Goal: Submit feedback/report problem: Submit feedback/report problem

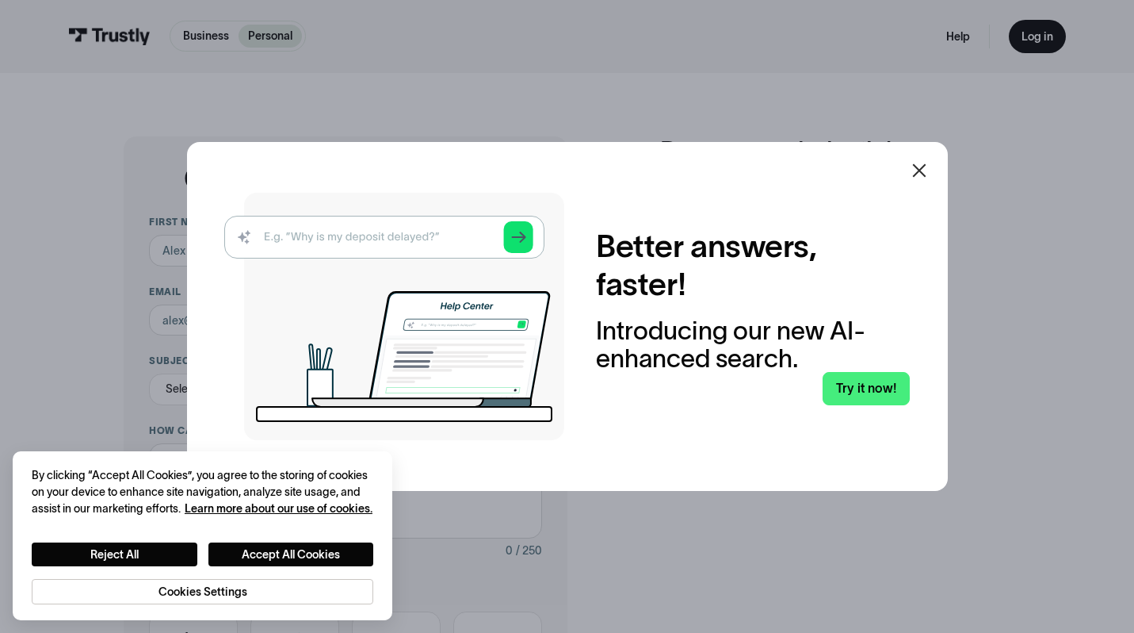
click at [923, 170] on icon at bounding box center [919, 170] width 19 height 19
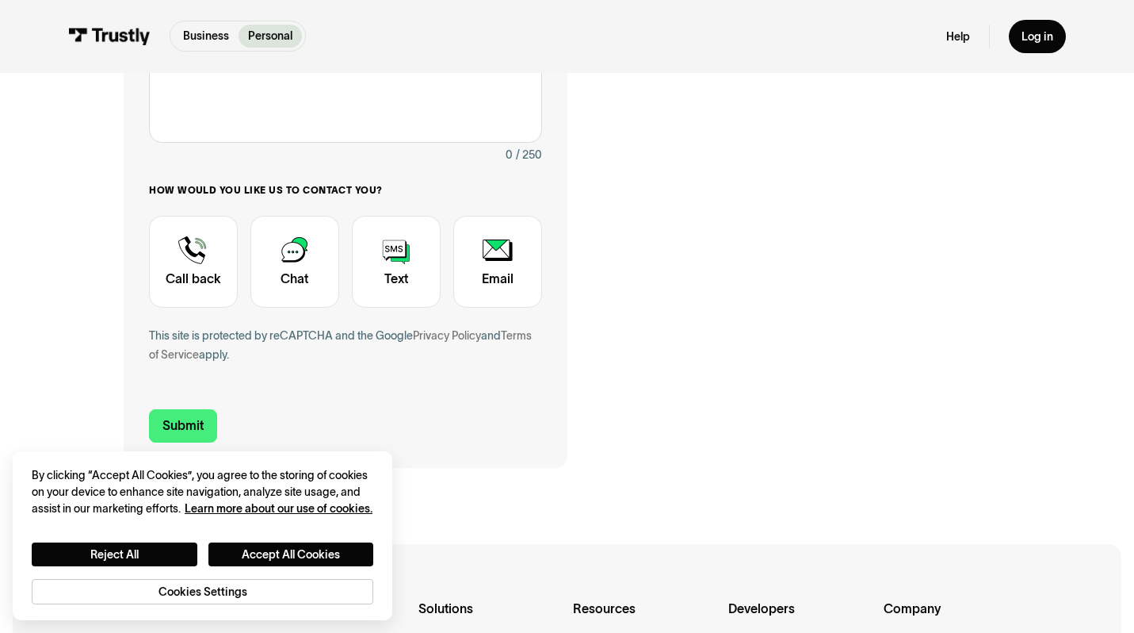
scroll to position [395, 0]
click at [254, 549] on button "Accept All Cookies" at bounding box center [291, 554] width 166 height 24
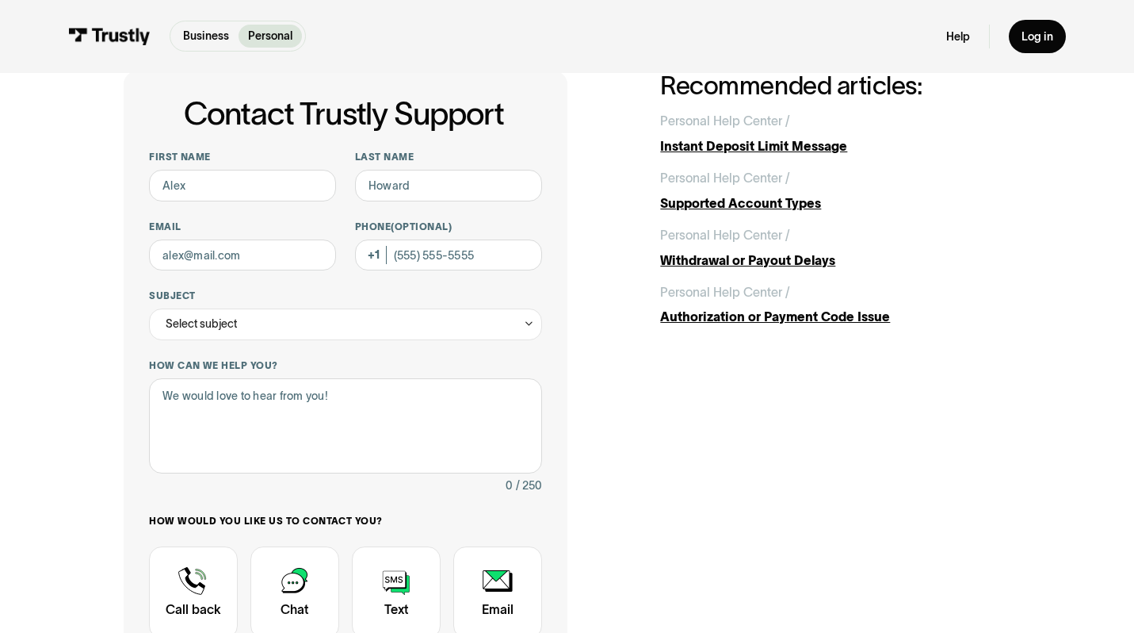
scroll to position [0, 0]
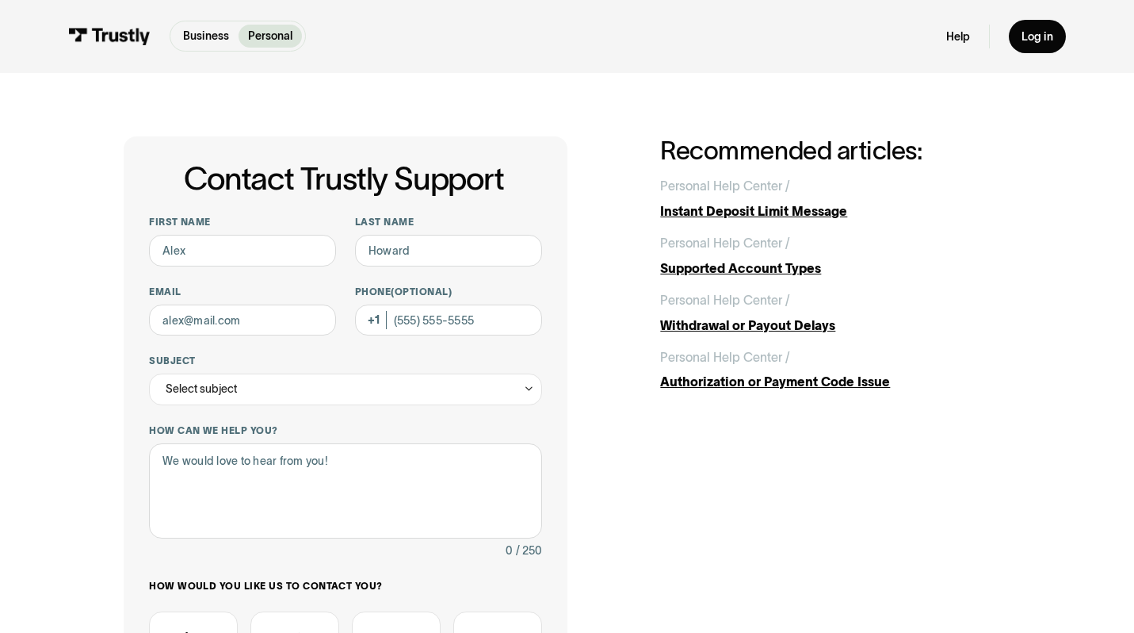
click at [113, 36] on img at bounding box center [109, 36] width 82 height 17
click at [293, 243] on input "First name" at bounding box center [242, 251] width 187 height 32
type input "[PERSON_NAME]"
type input "[EMAIL_ADDRESS][DOMAIN_NAME]"
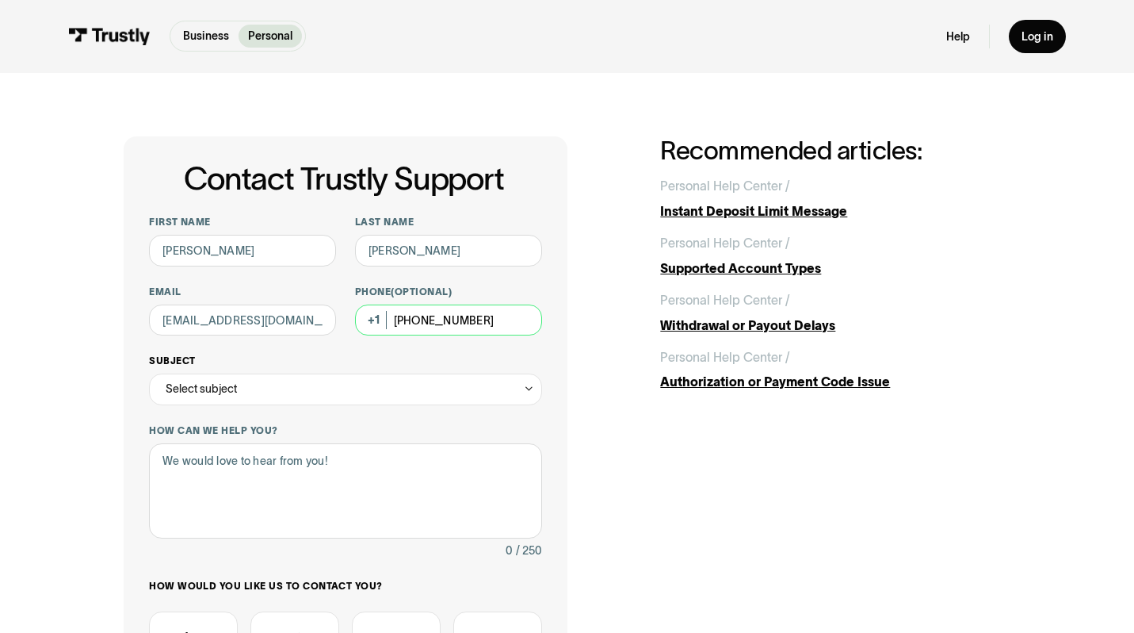
type input "[PHONE_NUMBER]"
click at [235, 380] on div "Select subject" at bounding box center [201, 389] width 71 height 19
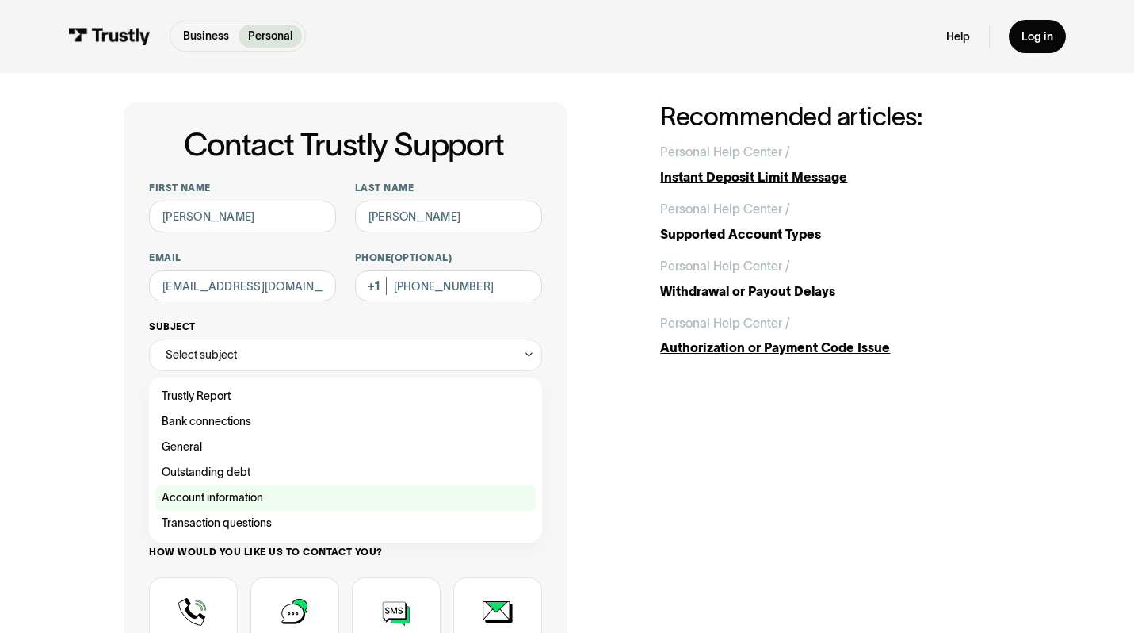
scroll to position [37, 0]
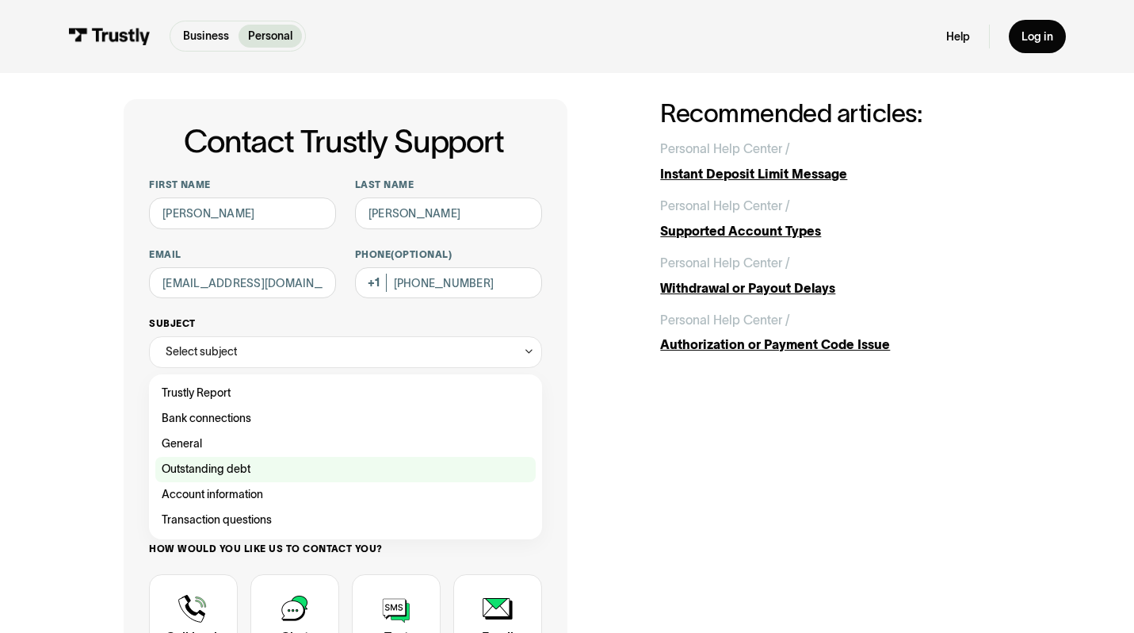
click at [347, 469] on div "Contact Trustly Support" at bounding box center [345, 469] width 380 height 25
type input "**********"
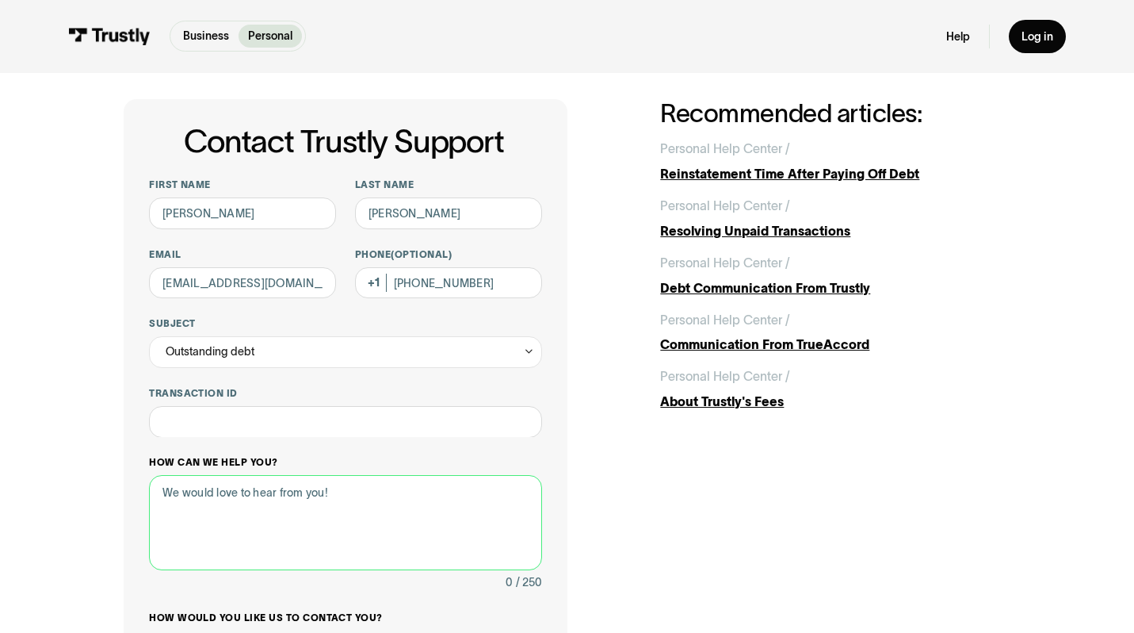
click at [346, 477] on textarea "How can we help you?" at bounding box center [345, 522] width 392 height 95
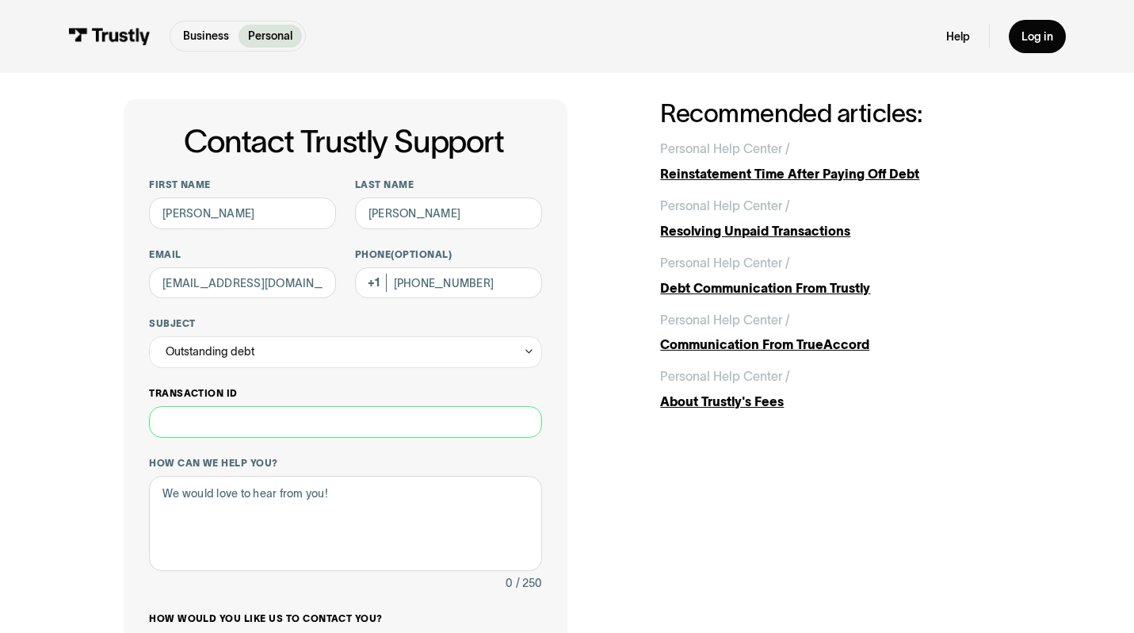
click at [262, 423] on input "Transaction ID" at bounding box center [345, 422] width 392 height 32
paste input "**********"
type input "**********"
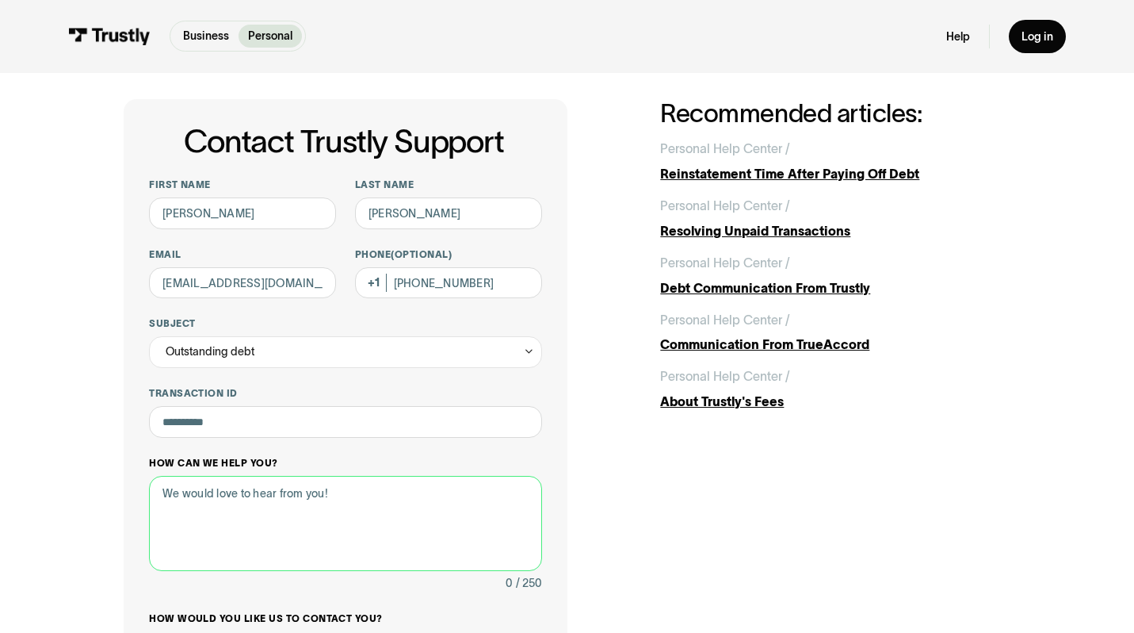
click at [273, 533] on textarea "How can we help you?" at bounding box center [345, 523] width 392 height 95
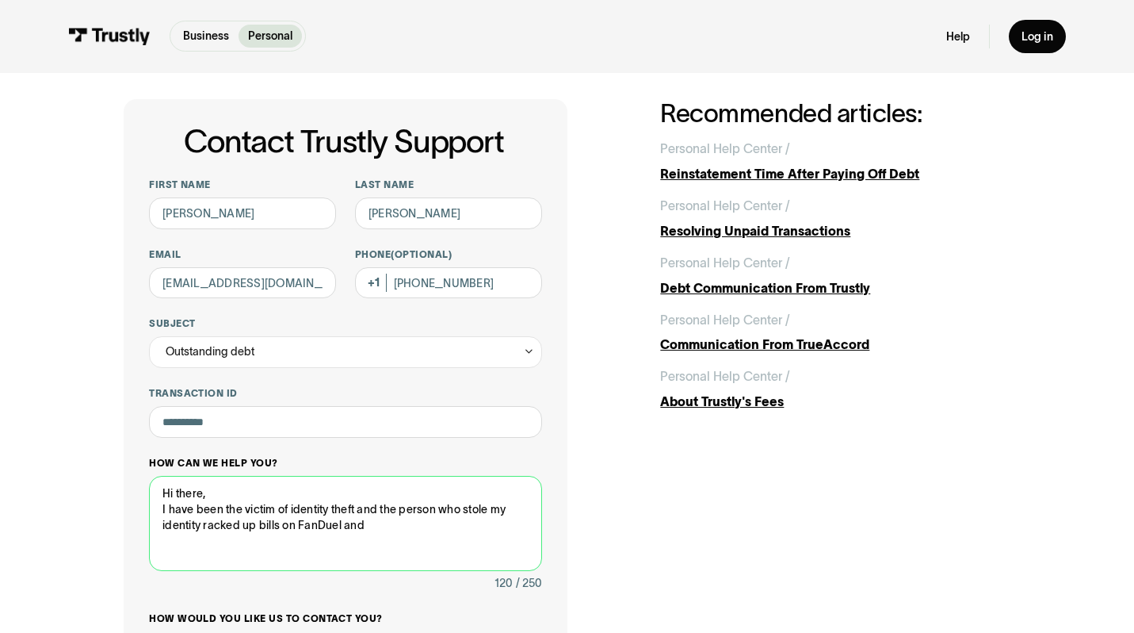
click at [302, 526] on textarea "Hi there, I have been the victim of identity theft and the person who stole my …" at bounding box center [345, 523] width 392 height 95
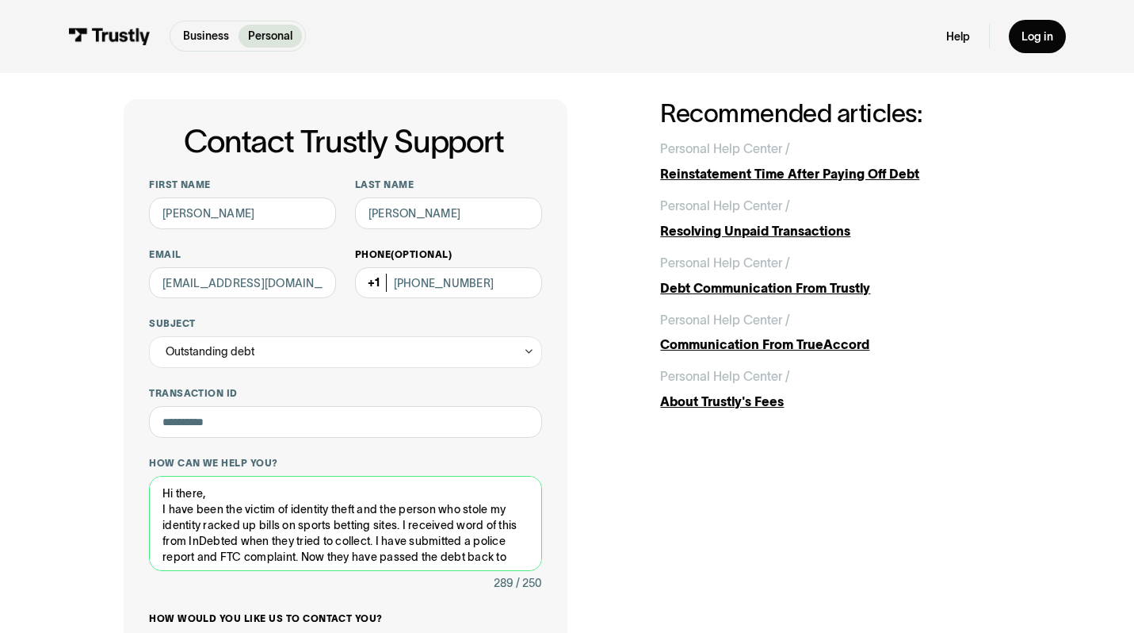
scroll to position [10, 0]
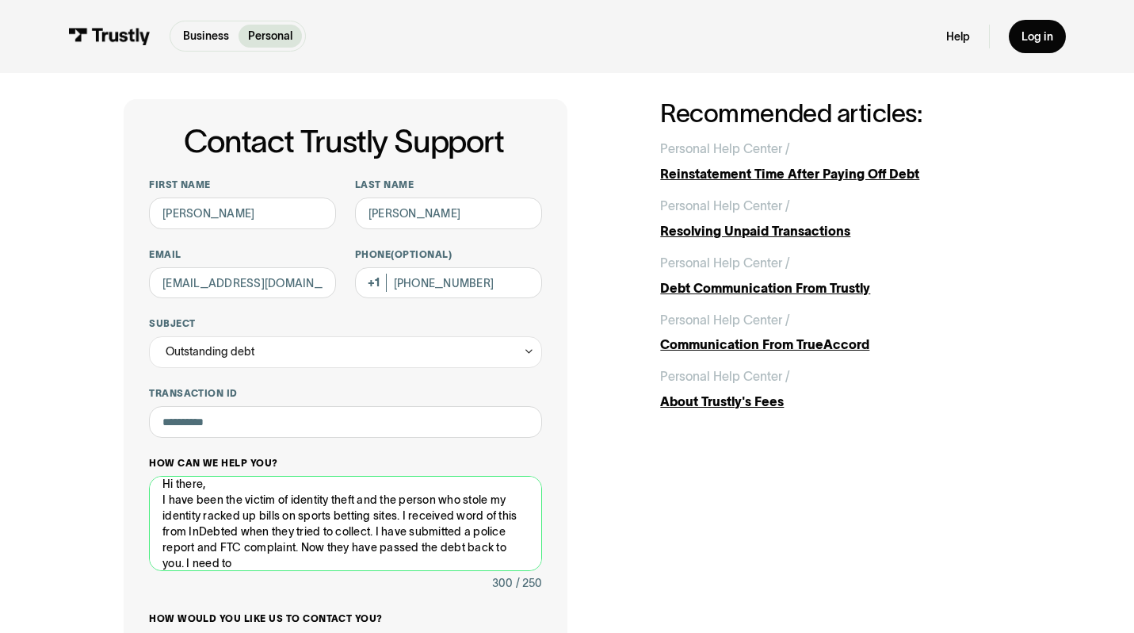
drag, startPoint x: 245, startPoint y: 562, endPoint x: 185, endPoint y: 557, distance: 59.6
click at [185, 559] on textarea "Hi there, I have been the victim of identity theft and the person who stole my …" at bounding box center [345, 523] width 392 height 95
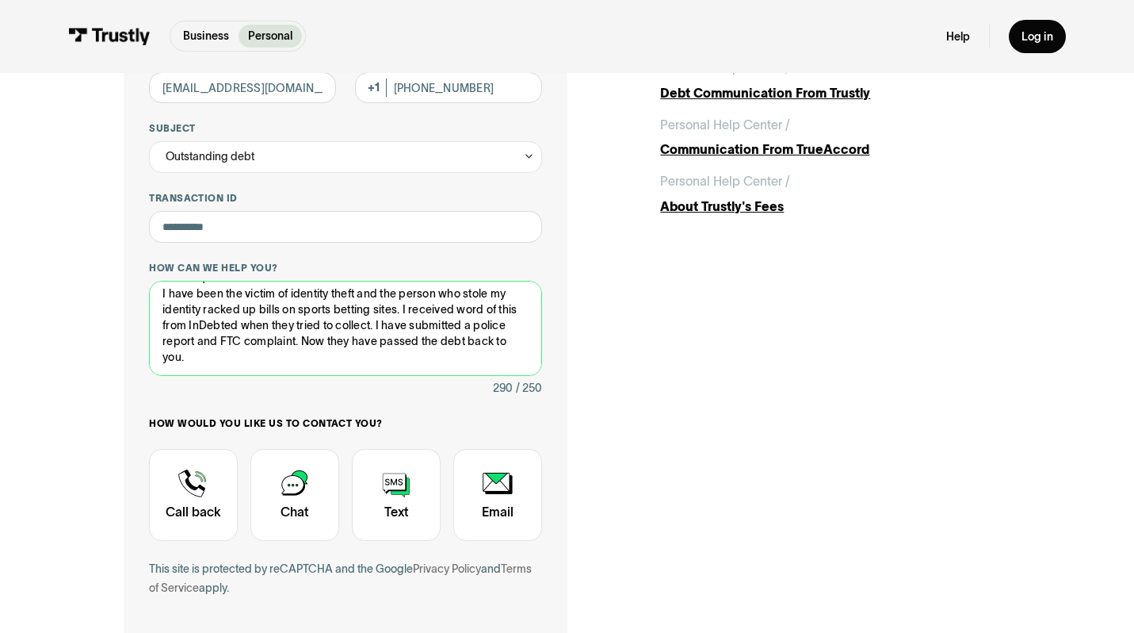
scroll to position [242, 0]
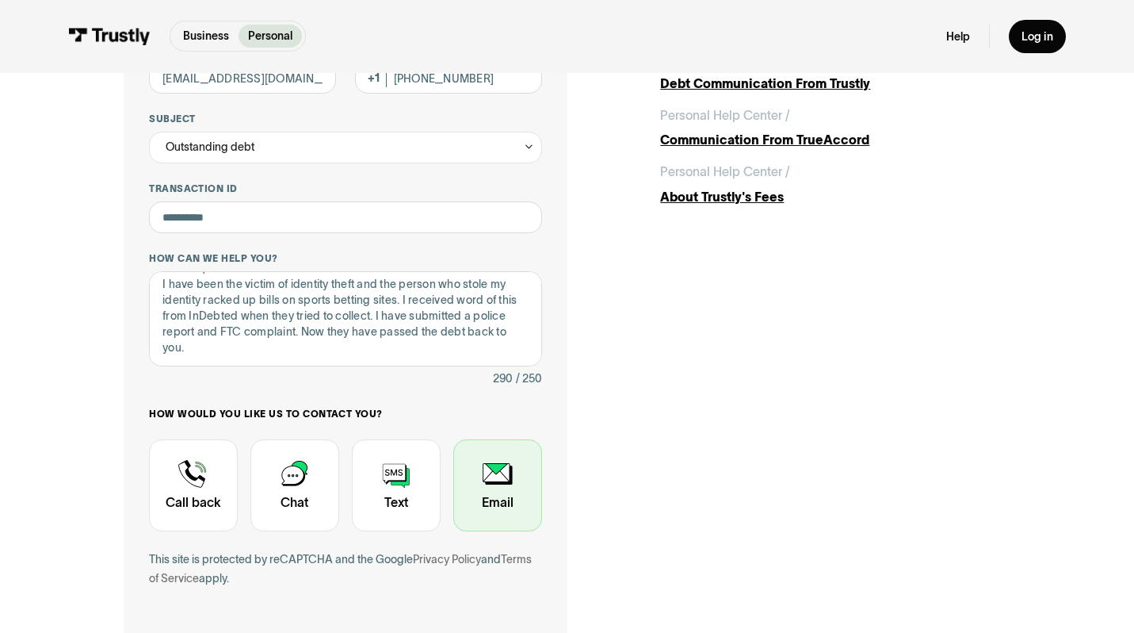
click at [475, 476] on div "Contact Trustly Support" at bounding box center [497, 485] width 89 height 92
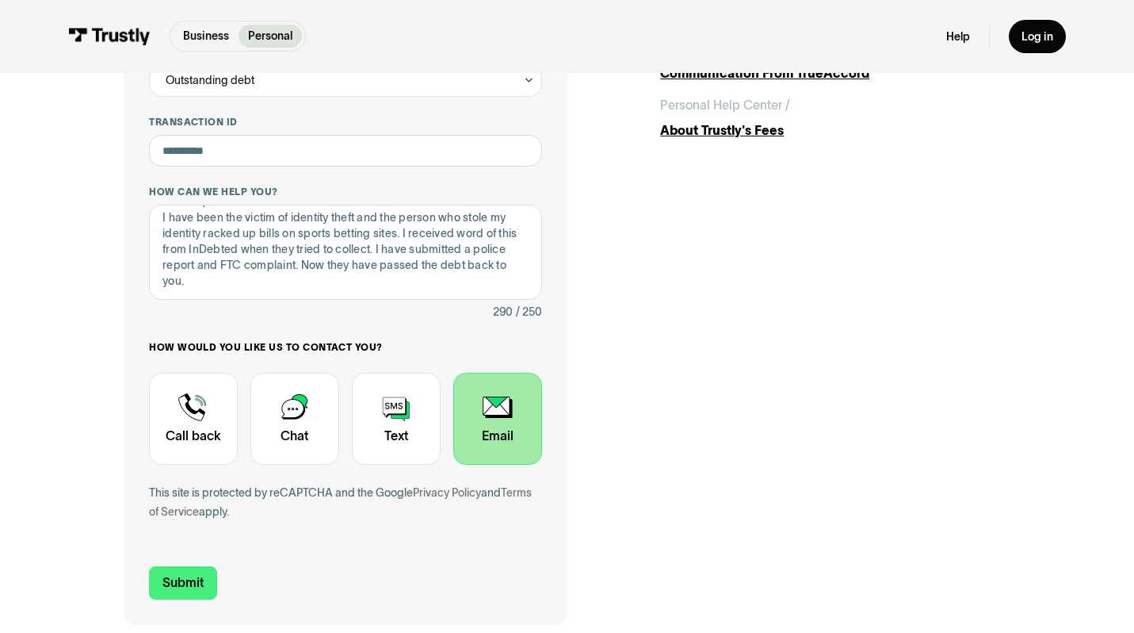
scroll to position [306, 0]
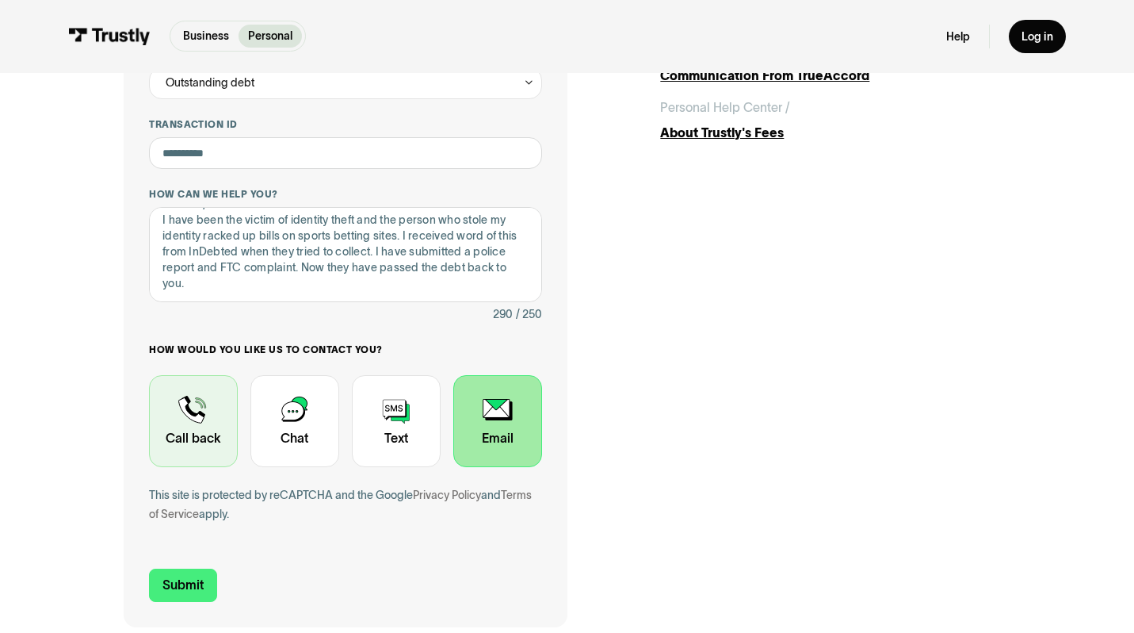
click at [193, 403] on div "Contact Trustly Support" at bounding box center [193, 421] width 89 height 92
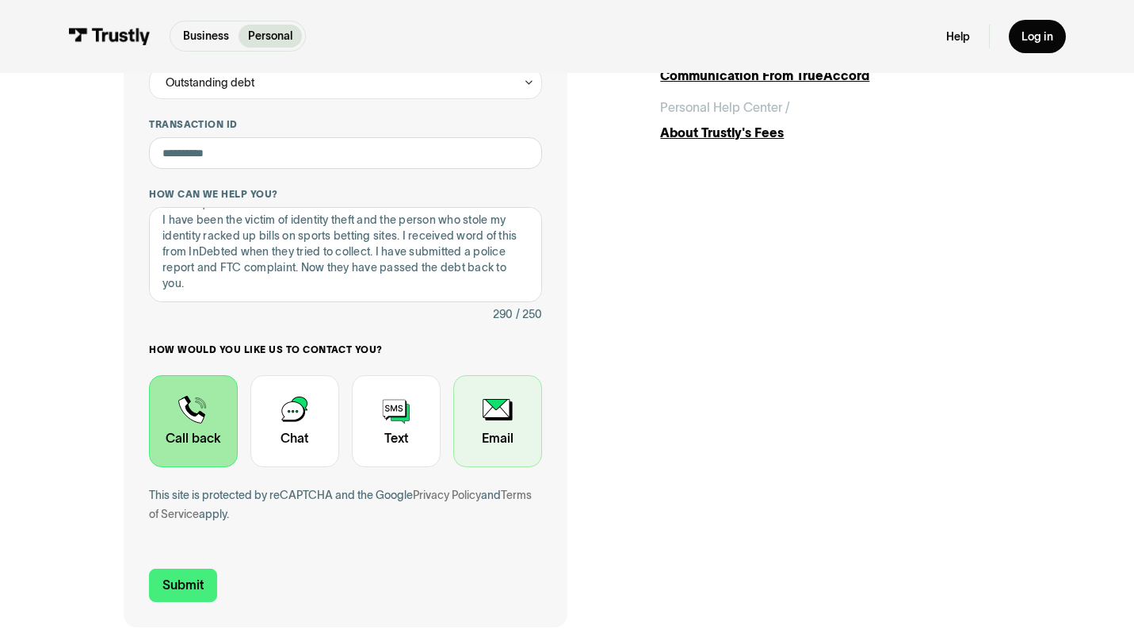
click at [498, 411] on div "Contact Trustly Support" at bounding box center [497, 421] width 89 height 92
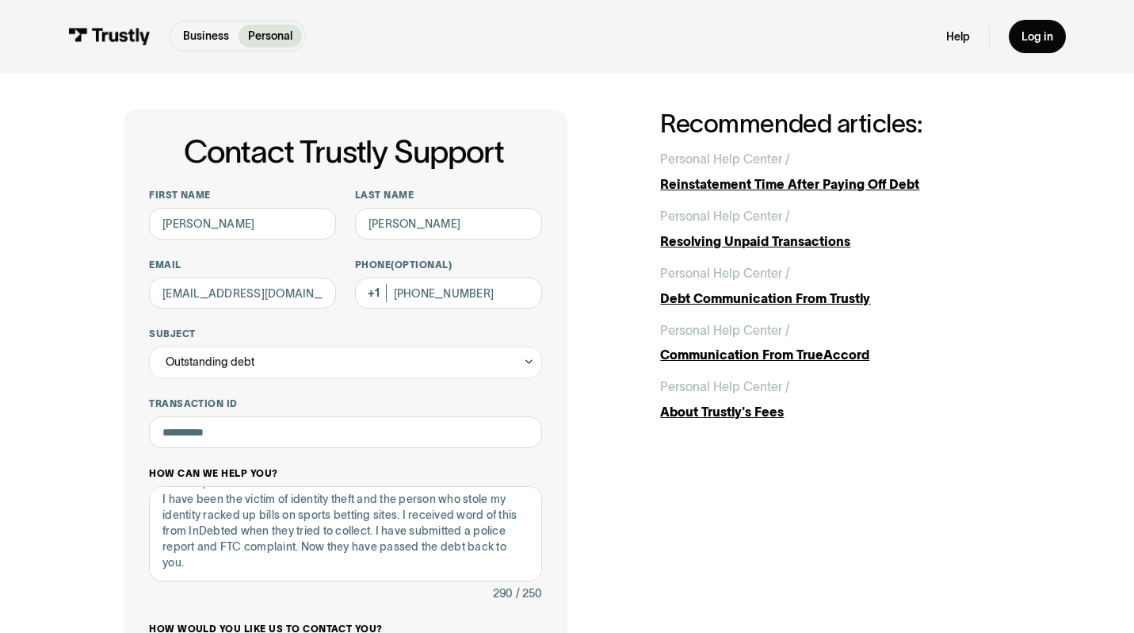
scroll to position [29, 0]
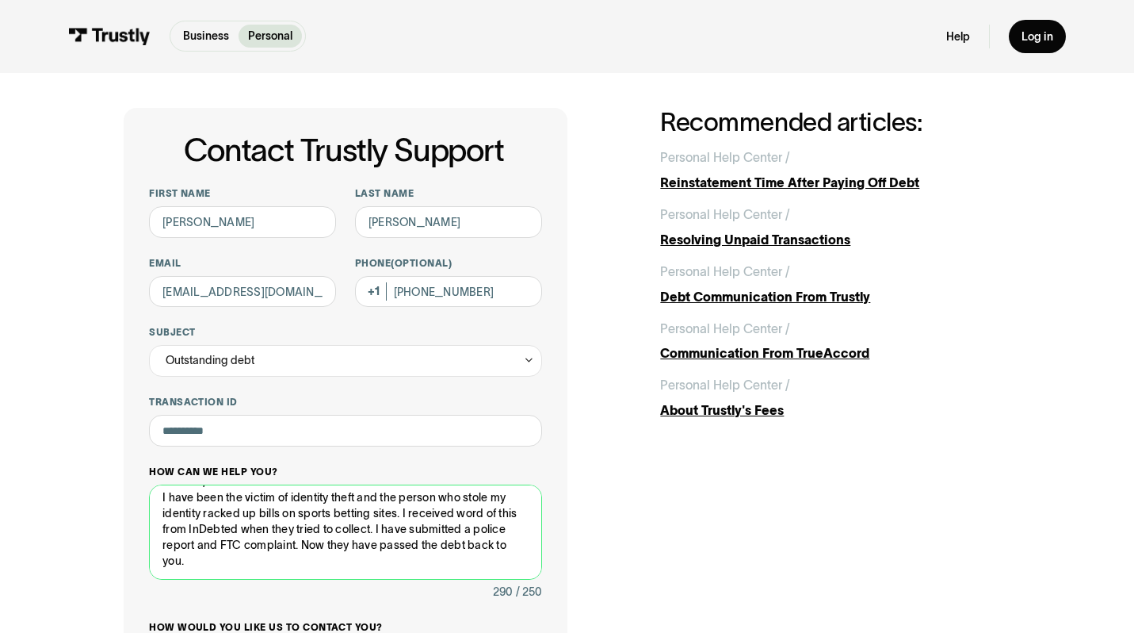
click at [304, 527] on textarea "Hi there, I have been the victim of identity theft and the person who stole my …" at bounding box center [345, 531] width 392 height 95
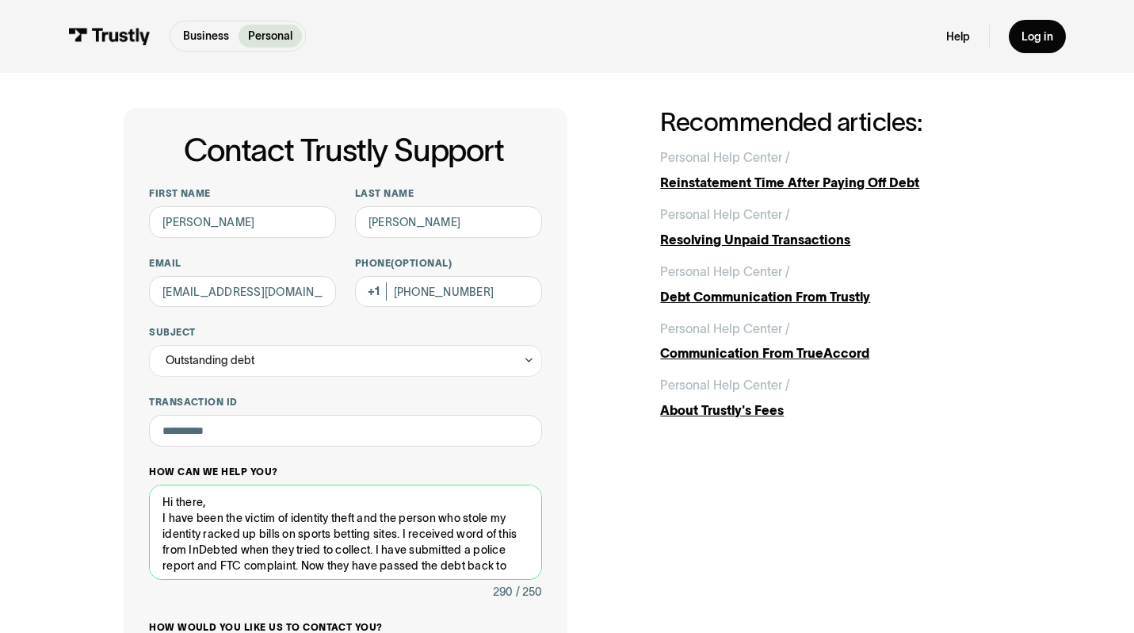
click at [304, 527] on textarea "Hi there, I have been the victim of identity theft and the person who stole my …" at bounding box center [345, 531] width 392 height 95
click at [229, 529] on textarea "Hi there, I have been the victim of identity theft and the person who stole my …" at bounding box center [345, 531] width 392 height 95
drag, startPoint x: 360, startPoint y: 517, endPoint x: 203, endPoint y: 533, distance: 157.8
click at [203, 533] on textarea "Hi there, I have been the victim of identity theft and the person who stole my …" at bounding box center [345, 531] width 392 height 95
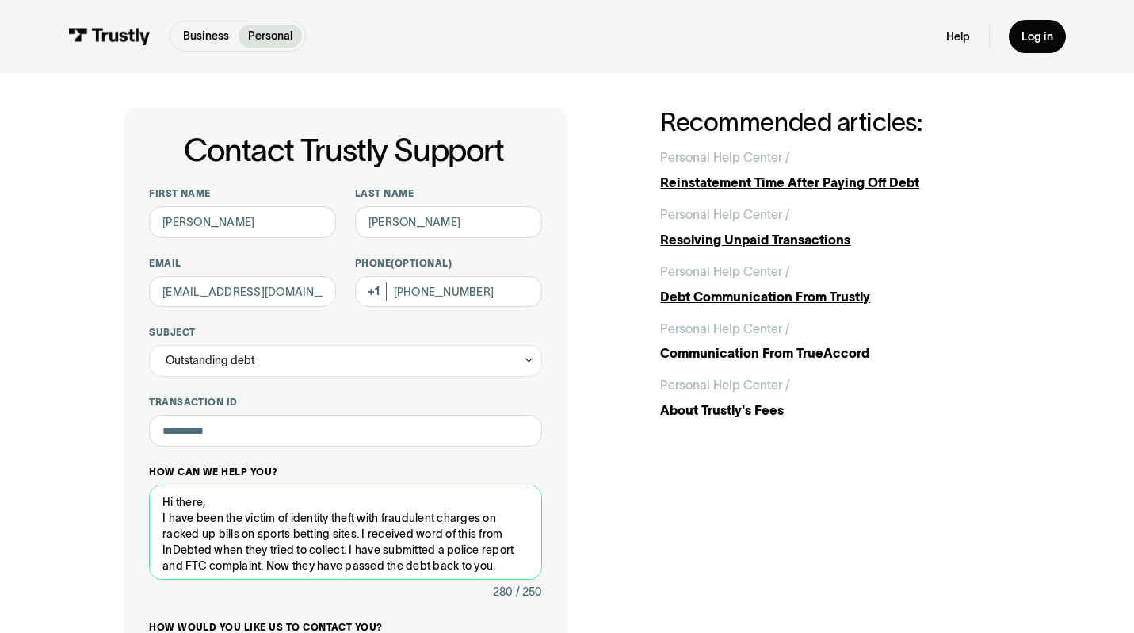
click at [255, 537] on textarea "Hi there, I have been the victim of identity theft with fraudulent charges on r…" at bounding box center [345, 531] width 392 height 95
drag, startPoint x: 408, startPoint y: 534, endPoint x: 266, endPoint y: 533, distance: 142.7
click at [266, 534] on textarea "Hi there, I have been the victim of identity theft with fraudulent charges on s…" at bounding box center [345, 531] width 392 height 95
click at [450, 538] on textarea "Hi there, I have been the victim of identity theft with fraudulent charges on s…" at bounding box center [345, 531] width 392 height 95
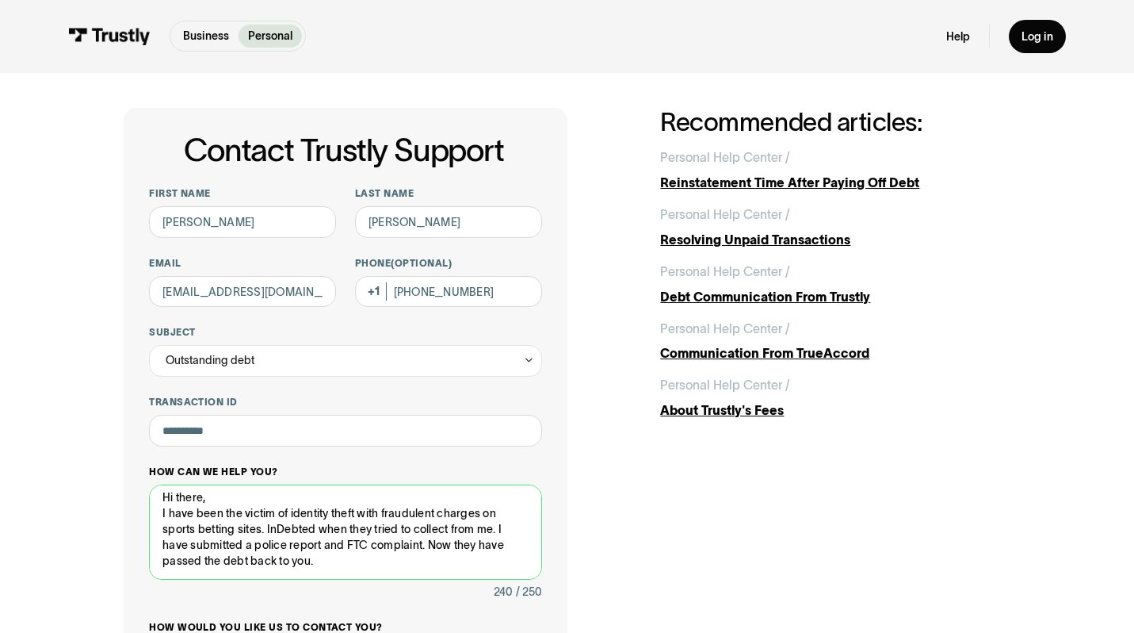
click at [444, 545] on textarea "Hi there, I have been the victim of identity theft with fraudulent charges on s…" at bounding box center [345, 531] width 392 height 95
click at [419, 560] on textarea "Hi there, I have been the victim of identity theft with fraudulent charges on s…" at bounding box center [345, 531] width 392 height 95
click at [428, 549] on textarea "Hi there, I have been the victim of identity theft with fraudulent charges on s…" at bounding box center [345, 531] width 392 height 95
click at [481, 545] on textarea "Hi there, I have been the victim of identity theft with fraudulent charges on s…" at bounding box center [345, 531] width 392 height 95
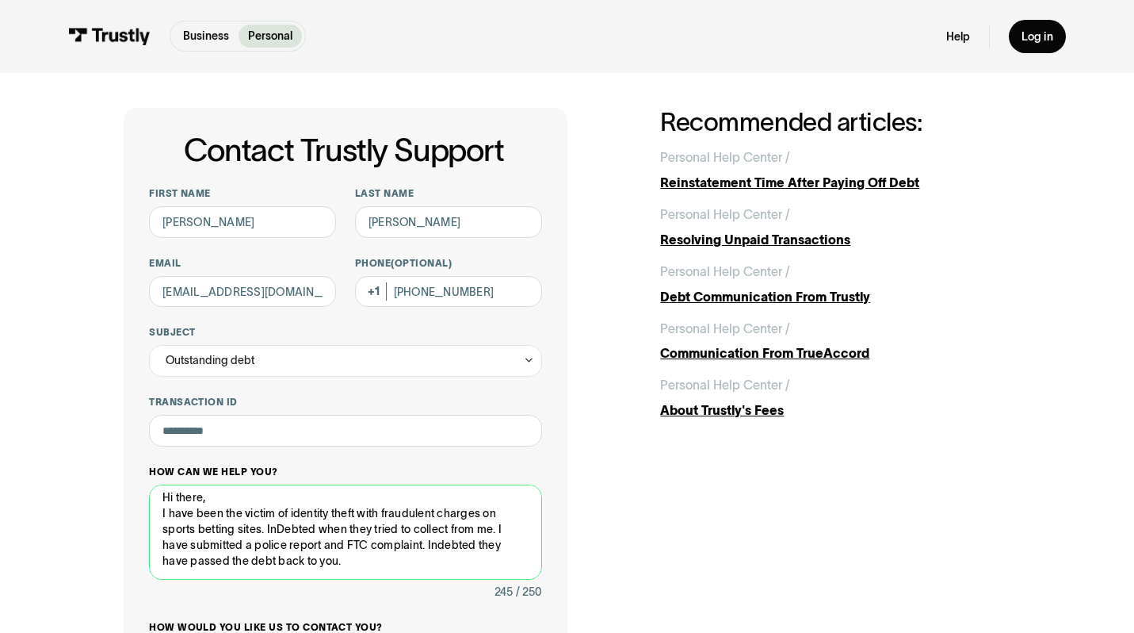
click at [481, 545] on textarea "Hi there, I have been the victim of identity theft with fraudulent charges on s…" at bounding box center [345, 531] width 392 height 95
click at [527, 544] on textarea "Hi there, I have been the victim of identity theft with fraudulent charges on s…" at bounding box center [345, 531] width 392 height 95
click at [173, 545] on textarea "Hi there, I have been the victim of identity theft with fraudulent charges on s…" at bounding box center [345, 531] width 392 height 95
click at [294, 569] on textarea "Hi there, I have been the victim of identity theft with fraudulent charges on s…" at bounding box center [345, 531] width 392 height 95
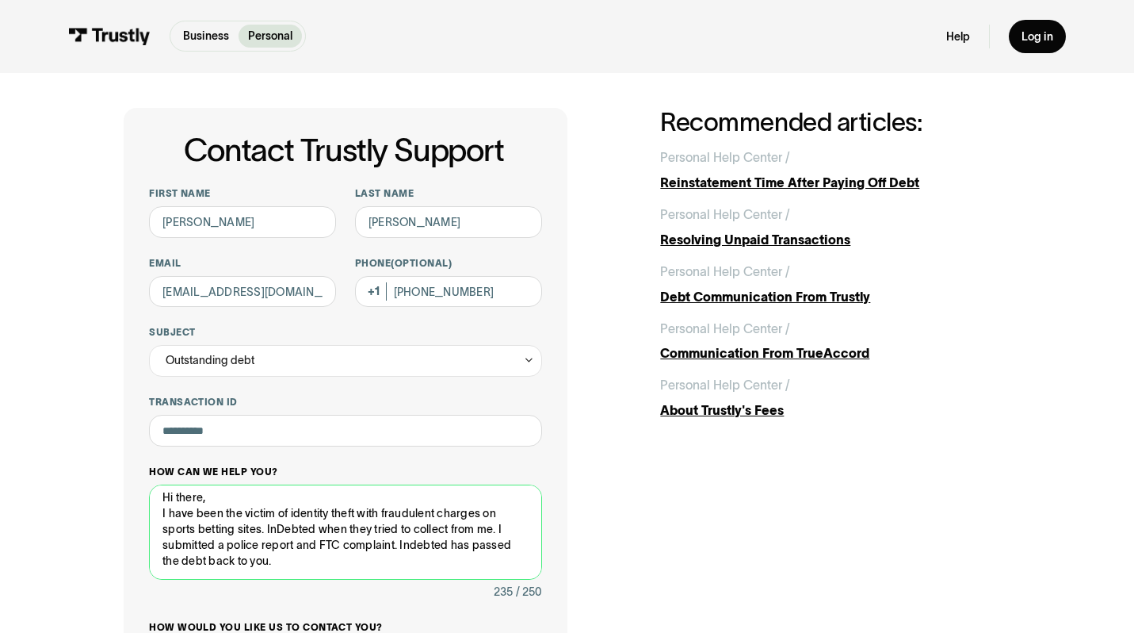
click at [447, 546] on textarea "Hi there, I have been the victim of identity theft with fraudulent charges on s…" at bounding box center [345, 531] width 392 height 95
paste textarea "7388456222"
click at [246, 560] on textarea "Hi there, I have been the victim of identity theft with fraudulent charges on s…" at bounding box center [345, 531] width 392 height 95
click at [457, 563] on textarea "Hi there, I have been the victim of identity theft with fraudulent charges on s…" at bounding box center [345, 531] width 392 height 95
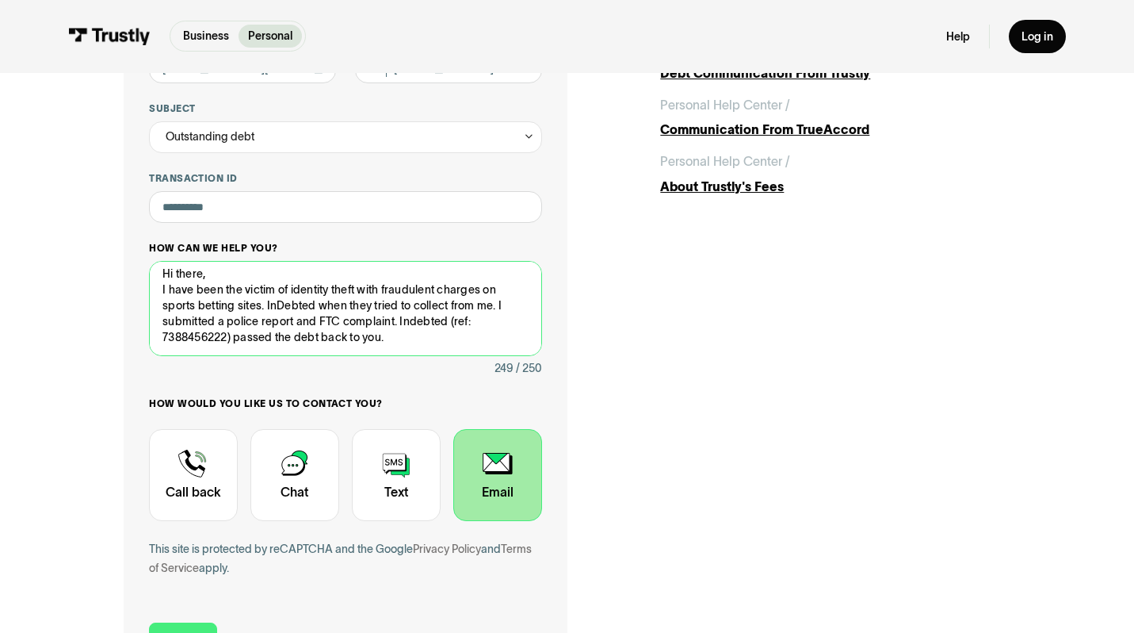
scroll to position [410, 0]
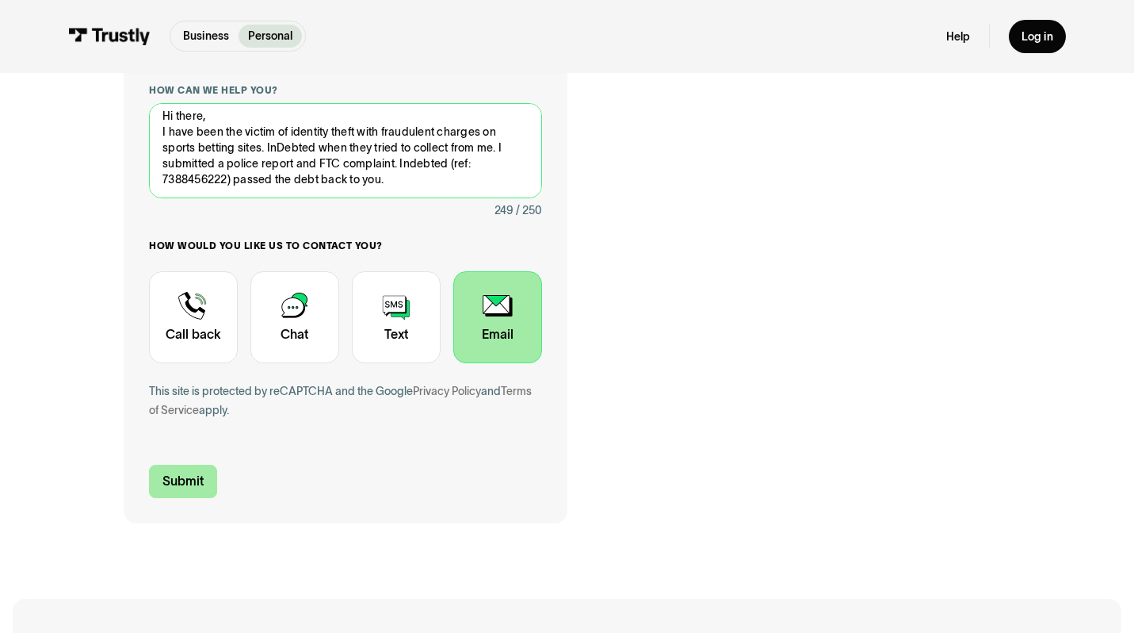
type textarea "Hi there, I have been the victim of identity theft with fraudulent charges on s…"
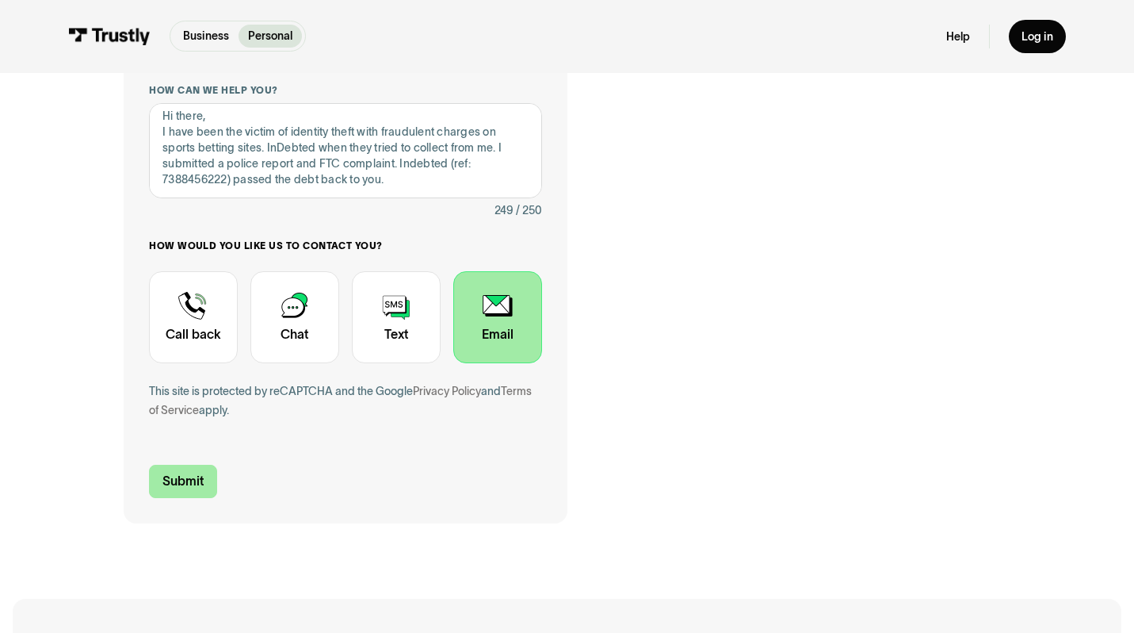
click at [182, 488] on input "Submit" at bounding box center [183, 481] width 68 height 33
type input "[PHONE_NUMBER]"
